Goal: Find specific page/section: Find specific page/section

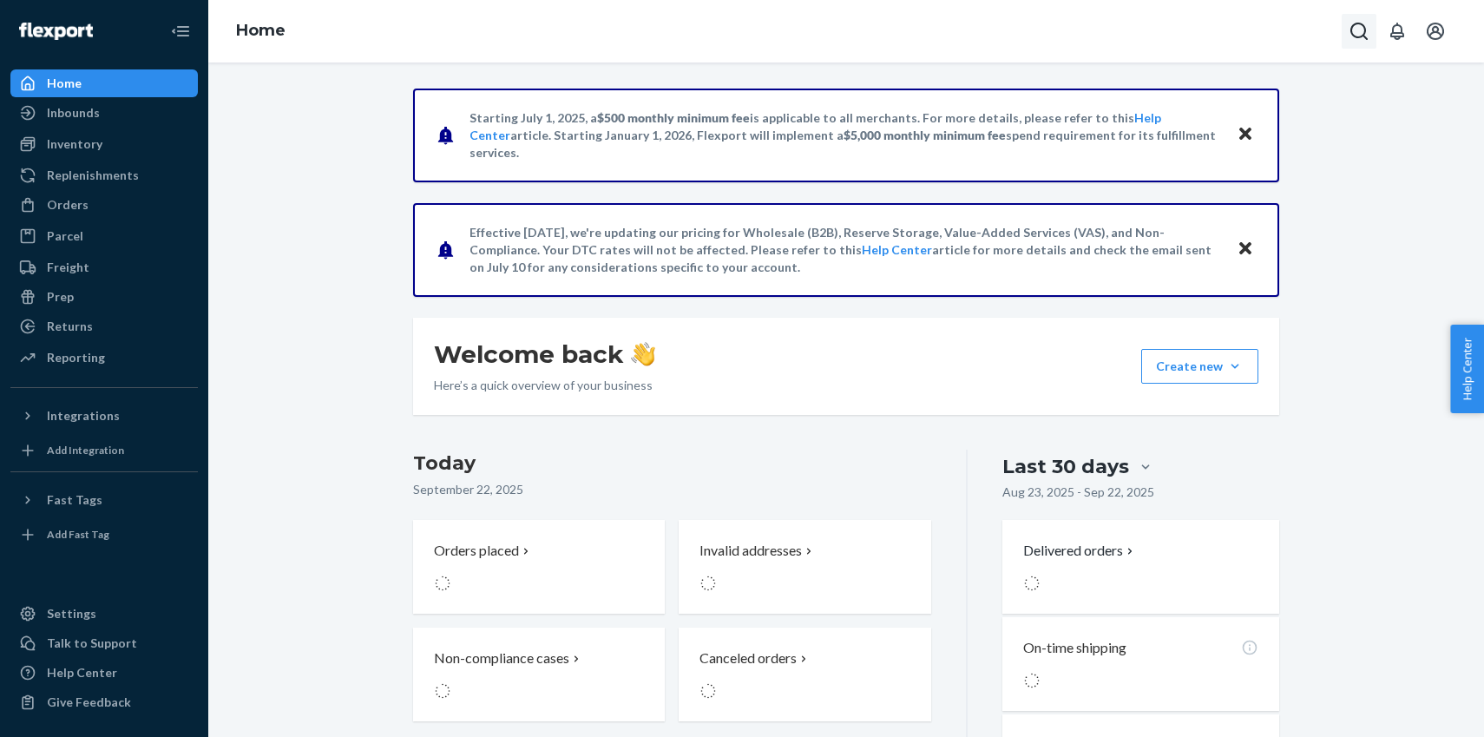
click at [1356, 23] on icon "Open Search Box" at bounding box center [1358, 31] width 17 height 17
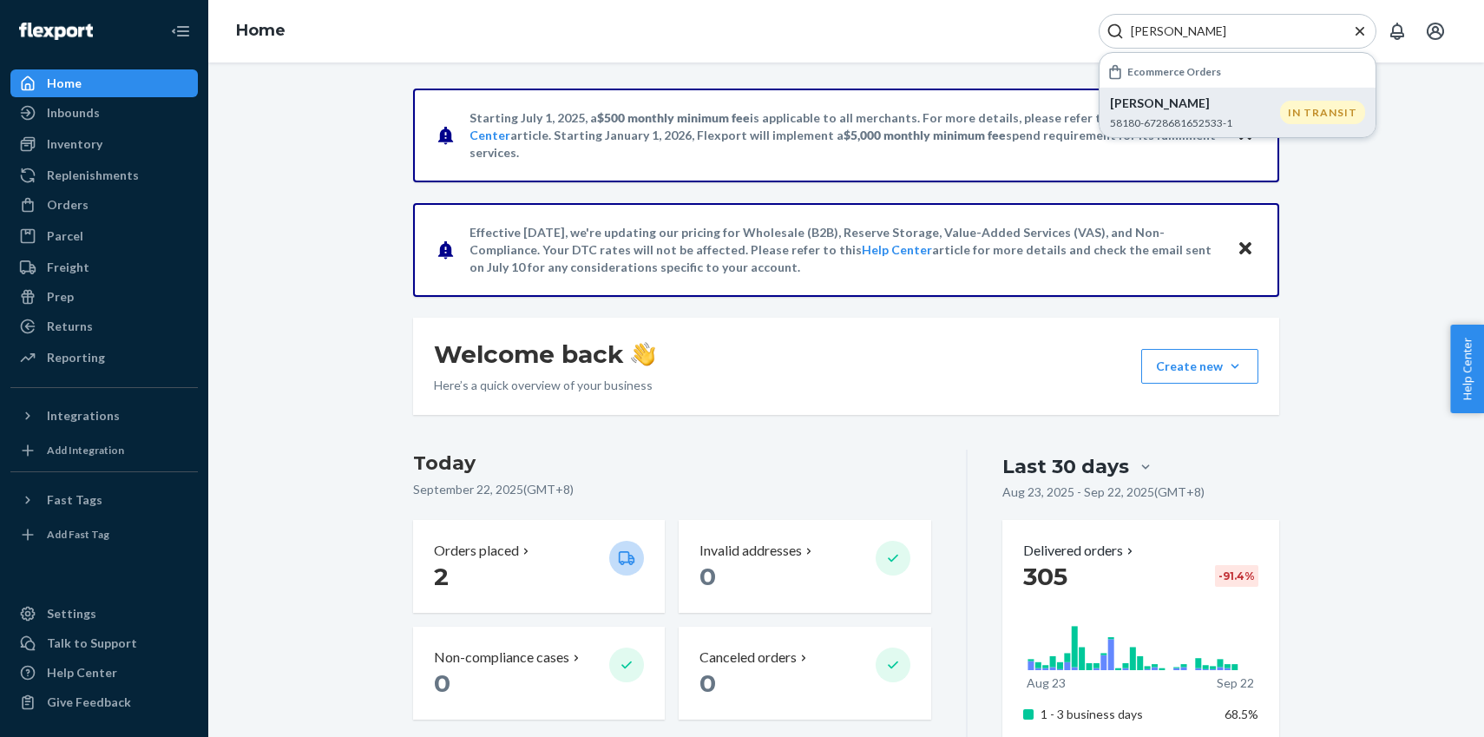
type input "[PERSON_NAME]"
click at [1176, 118] on p "58180-6728681652533-1" at bounding box center [1195, 122] width 170 height 15
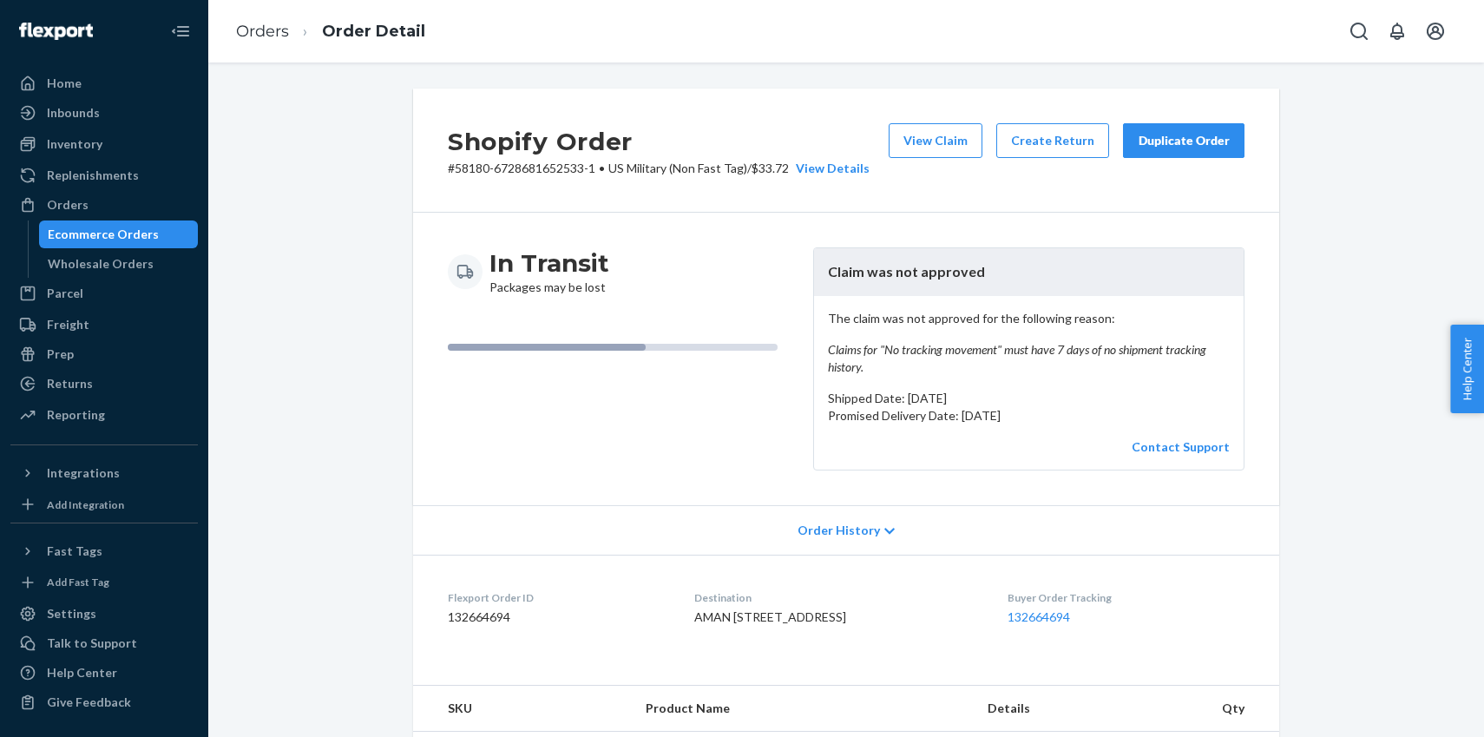
click at [527, 175] on p "# 58180-6728681652533-1 • US Military (Non Fast Tag) / $33.72 View Details" at bounding box center [659, 168] width 422 height 17
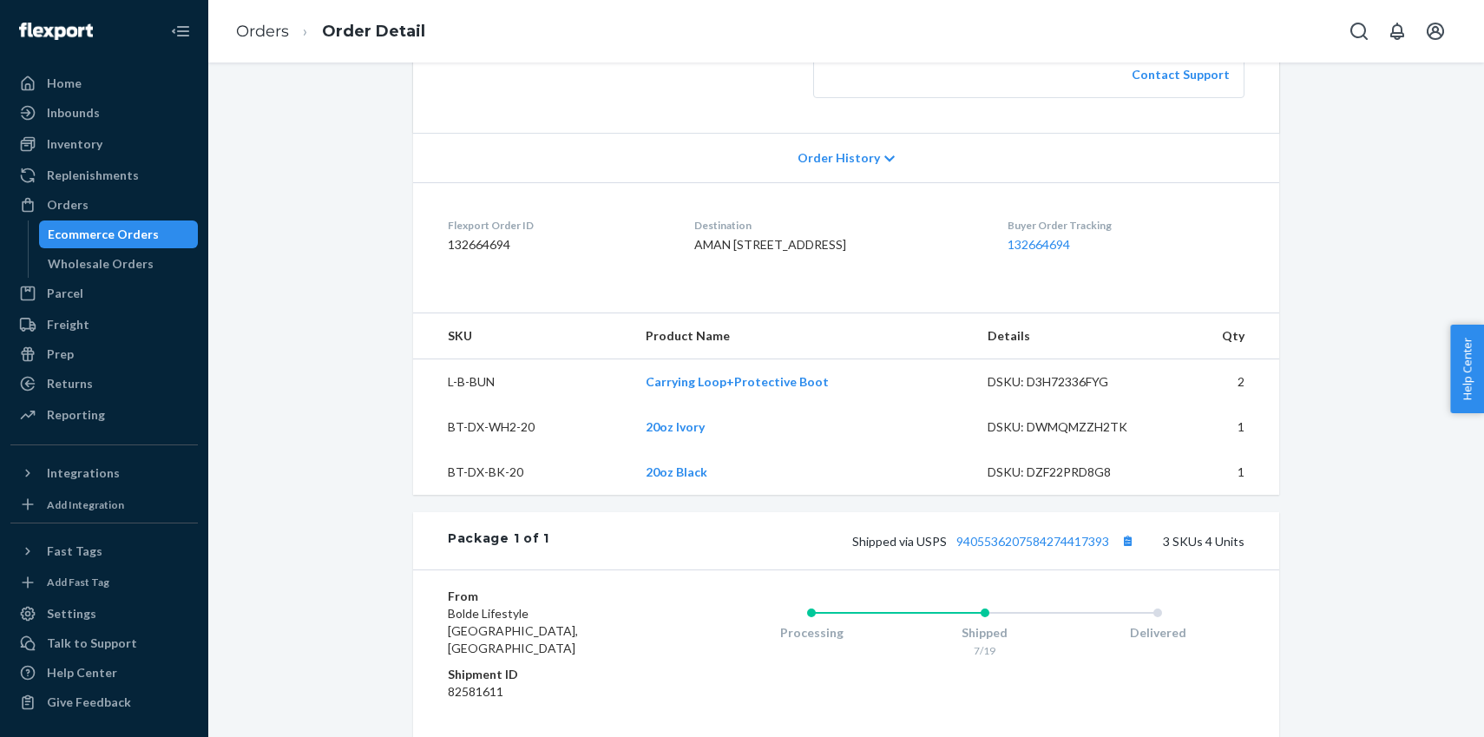
scroll to position [496, 0]
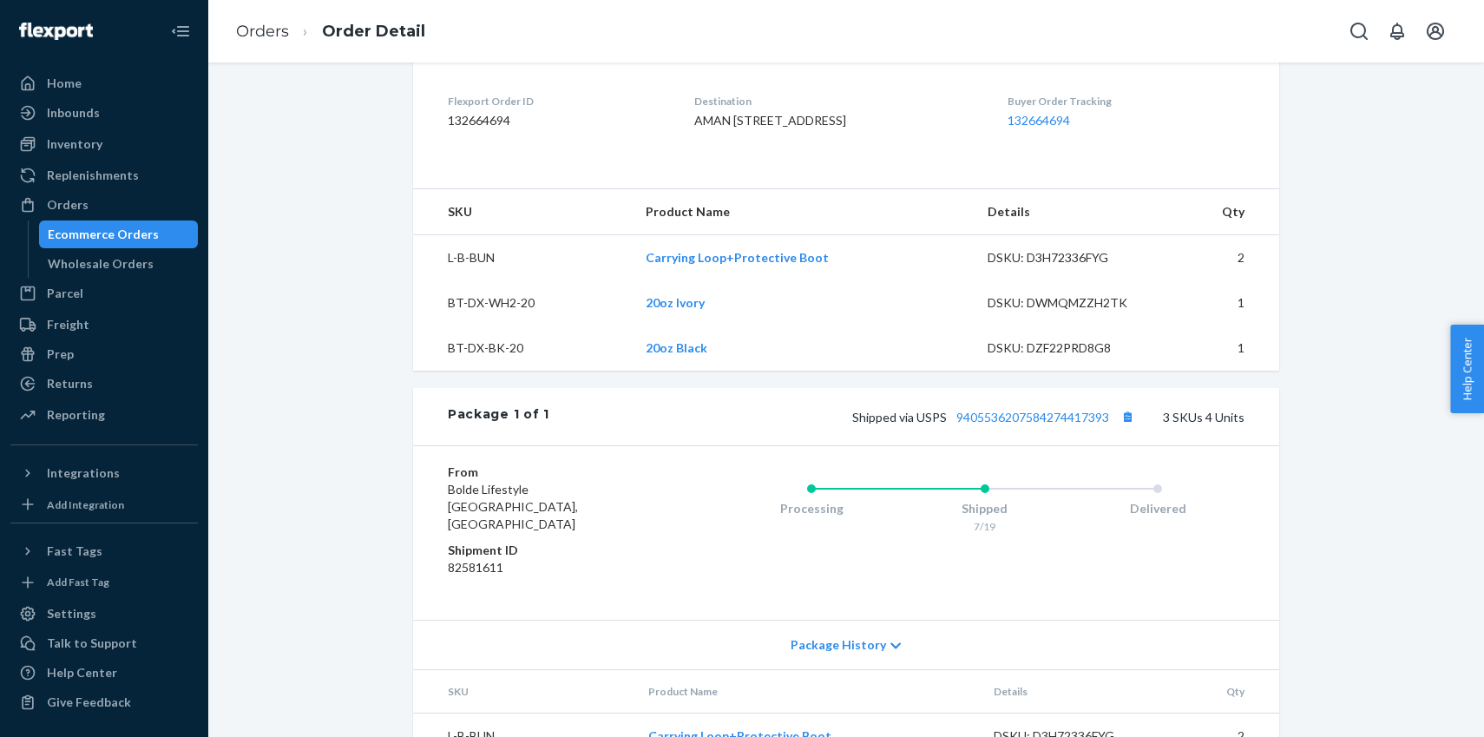
click at [476, 117] on dd "132664694" at bounding box center [557, 120] width 219 height 17
copy dd "132664694"
